Goal: Information Seeking & Learning: Learn about a topic

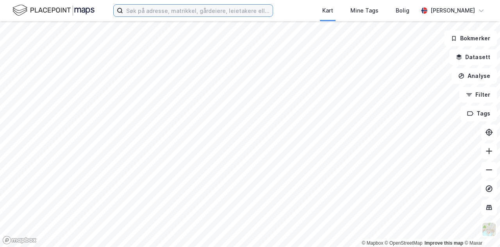
click at [150, 8] on input at bounding box center [198, 11] width 150 height 12
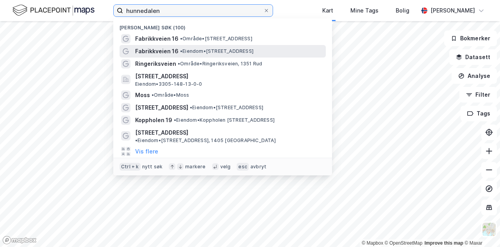
type input "hunnedalen"
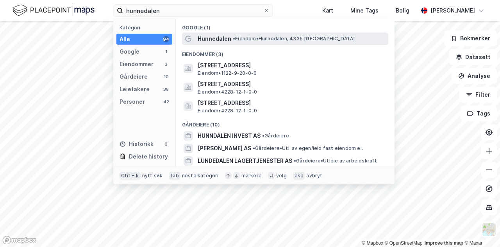
click at [217, 39] on span "Hunnedalen" at bounding box center [215, 38] width 34 height 9
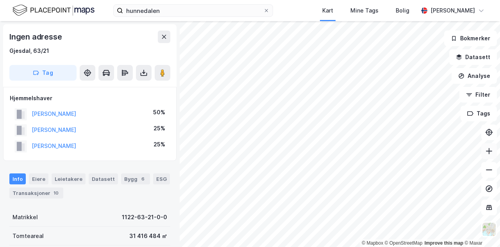
click at [492, 152] on icon at bounding box center [490, 151] width 8 height 8
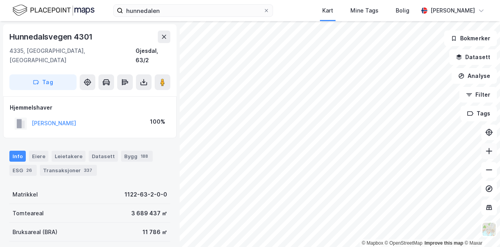
click at [489, 149] on icon at bounding box center [489, 151] width 1 height 6
click at [492, 148] on icon at bounding box center [490, 151] width 8 height 8
click at [489, 169] on icon at bounding box center [490, 170] width 8 height 8
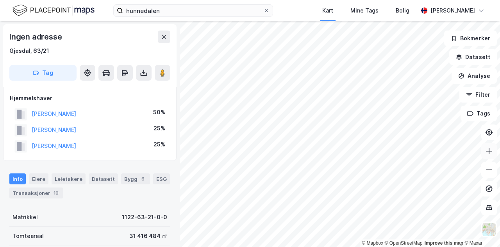
click at [489, 151] on icon at bounding box center [489, 151] width 1 height 6
click at [494, 153] on button at bounding box center [490, 151] width 16 height 16
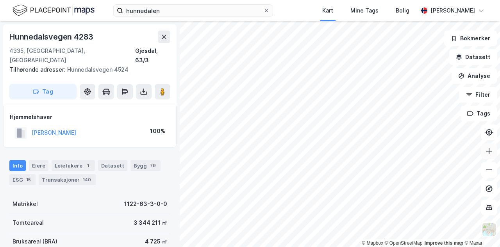
click at [490, 152] on icon at bounding box center [490, 151] width 8 height 8
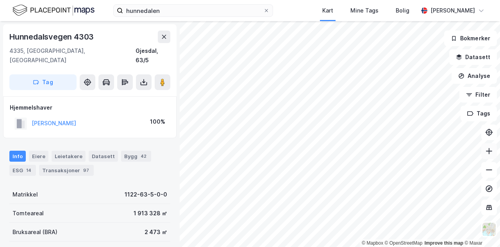
click at [488, 153] on icon at bounding box center [490, 151] width 8 height 8
click at [430, 20] on div "hunnedalen Kart Mine Tags Bolig [PERSON_NAME] © Mapbox © OpenStreetMap Improve …" at bounding box center [250, 123] width 500 height 247
click at [487, 168] on icon at bounding box center [490, 170] width 8 height 8
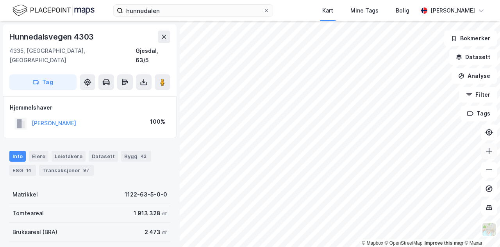
click at [493, 151] on icon at bounding box center [490, 151] width 8 height 8
click at [492, 151] on icon at bounding box center [490, 151] width 8 height 8
click at [491, 150] on icon at bounding box center [490, 151] width 8 height 8
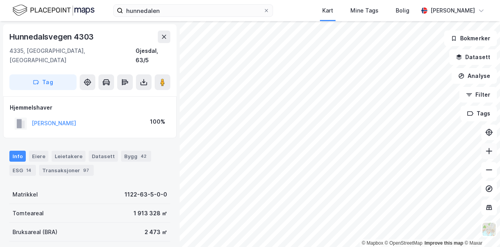
click at [492, 151] on icon at bounding box center [489, 151] width 6 height 1
click at [266, 246] on html "hunnedalen Kart Mine Tags Bolig [PERSON_NAME] © Mapbox © OpenStreetMap Improve …" at bounding box center [250, 123] width 500 height 247
click at [264, 246] on html "hunnedalen Kart Mine Tags Bolig [PERSON_NAME] © Mapbox © OpenStreetMap Improve …" at bounding box center [250, 123] width 500 height 247
click at [490, 148] on icon at bounding box center [490, 151] width 8 height 8
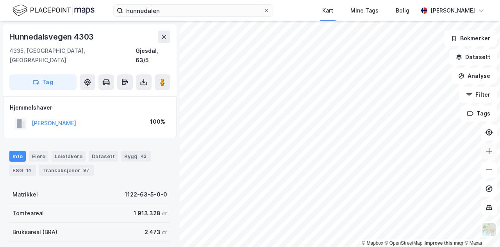
click at [490, 148] on icon at bounding box center [490, 151] width 8 height 8
